Goal: Information Seeking & Learning: Understand process/instructions

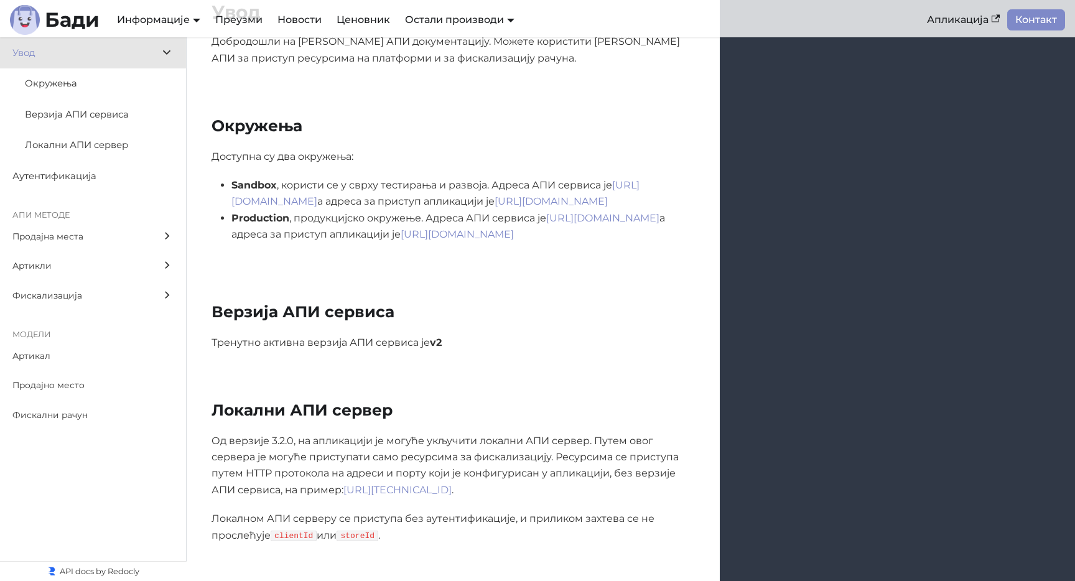
scroll to position [239, 0]
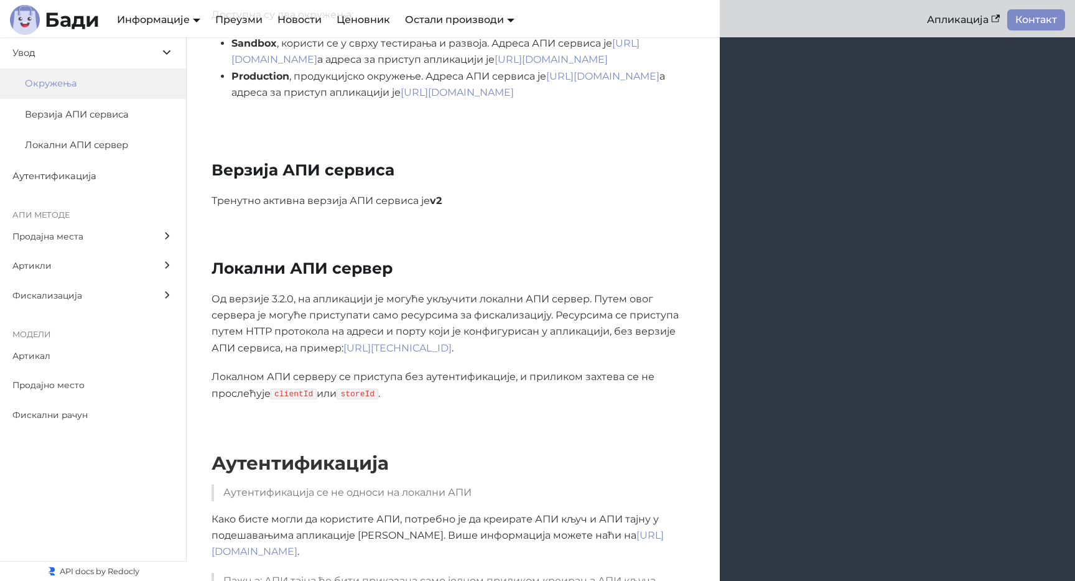
scroll to position [378, 0]
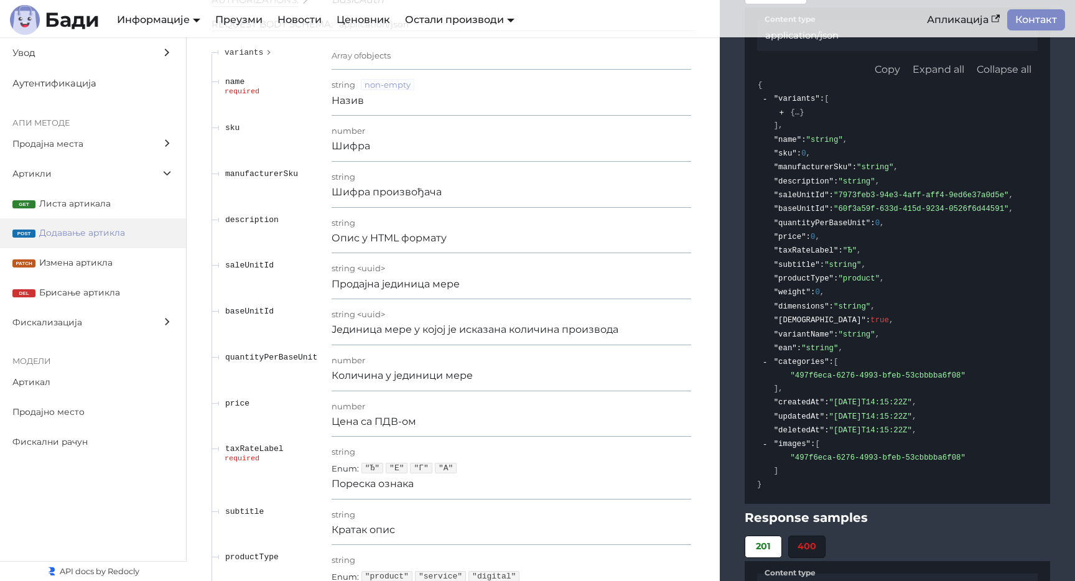
scroll to position [6123, 0]
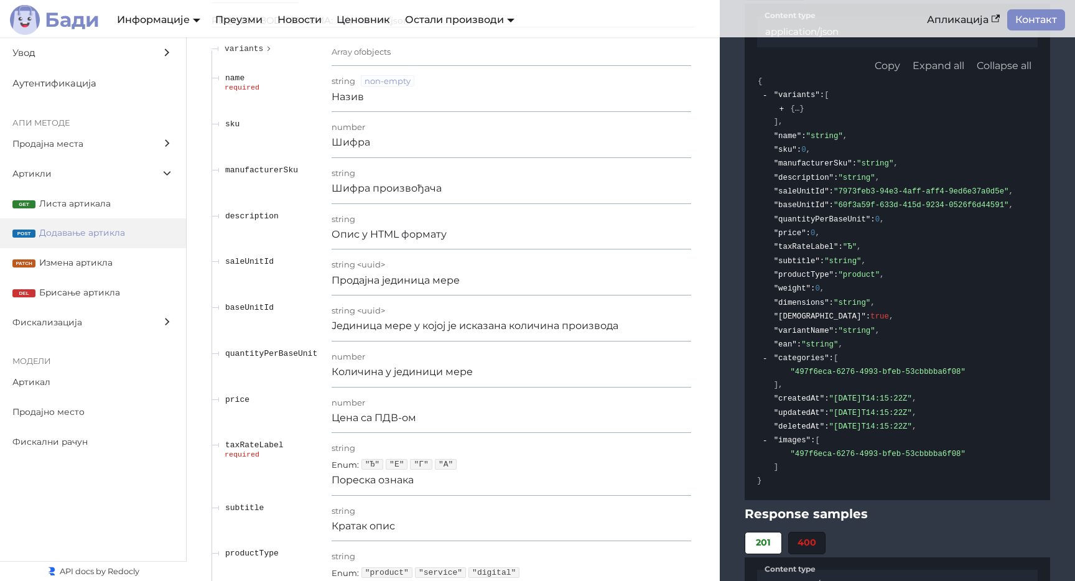
click at [24, 12] on img "Main" at bounding box center [25, 20] width 30 height 30
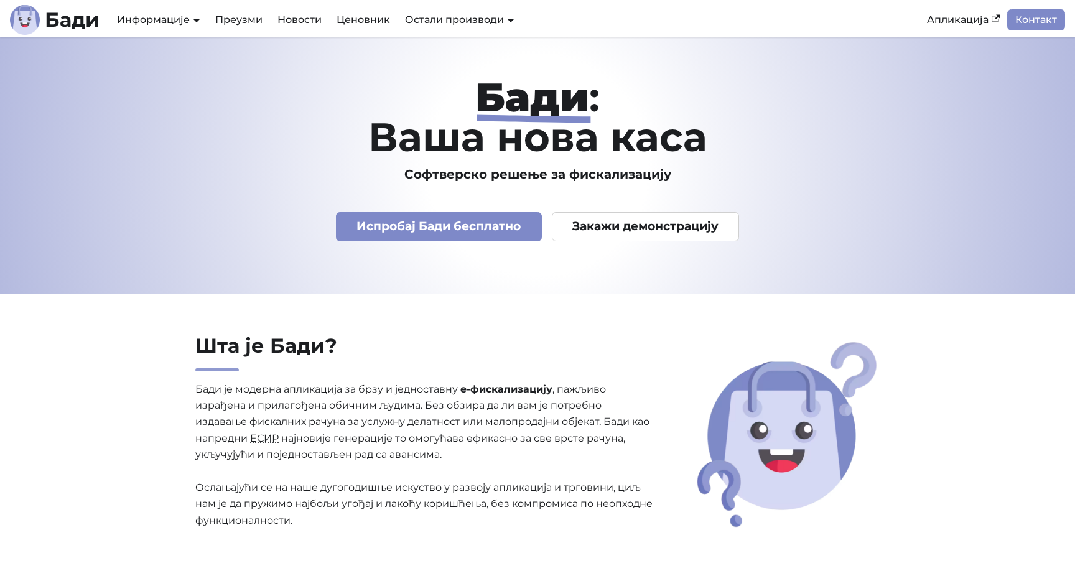
click at [24, 12] on img "Main" at bounding box center [25, 20] width 30 height 30
click at [582, 223] on link "Закажи демонстрацију" at bounding box center [646, 226] width 188 height 29
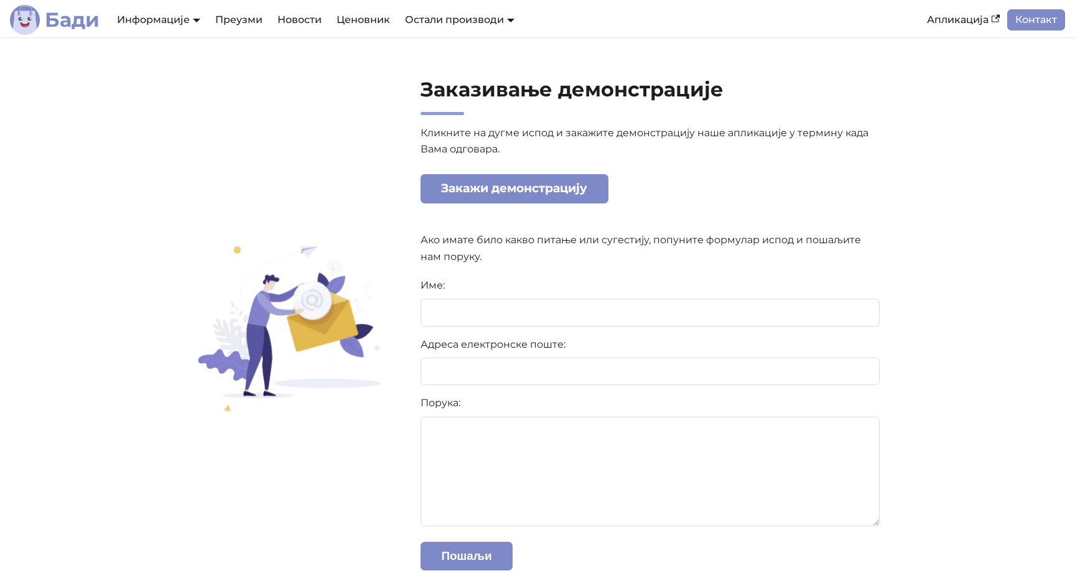
click at [25, 22] on img "Main" at bounding box center [25, 20] width 30 height 30
